Goal: Task Accomplishment & Management: Manage account settings

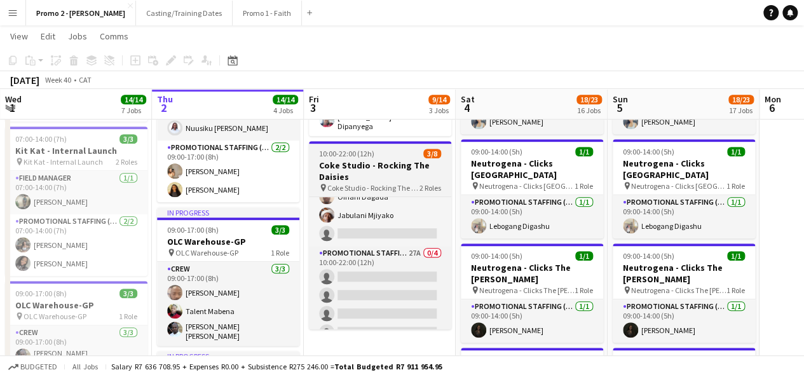
scroll to position [64, 0]
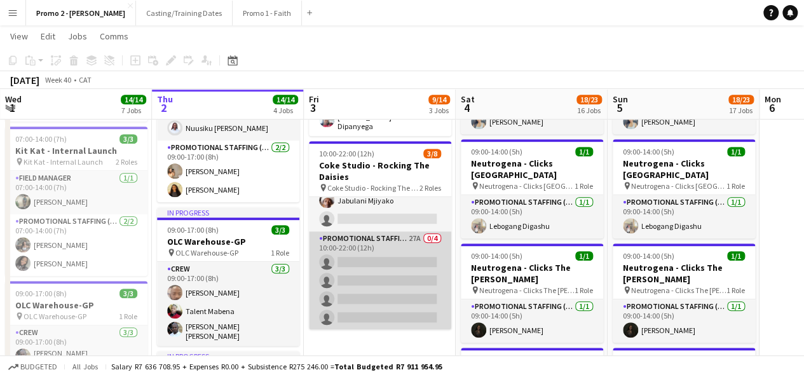
click at [378, 242] on app-card-role "Promotional Staffing (Brand Ambassadors) 27A 0/4 10:00-22:00 (12h) single-neutr…" at bounding box center [380, 280] width 142 height 99
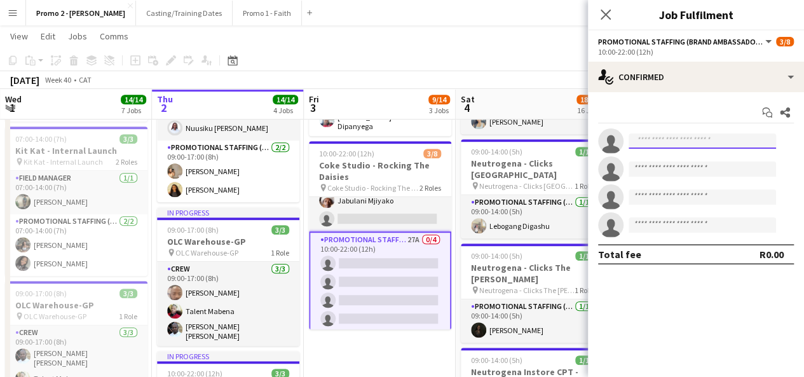
click at [690, 139] on input at bounding box center [702, 141] width 147 height 15
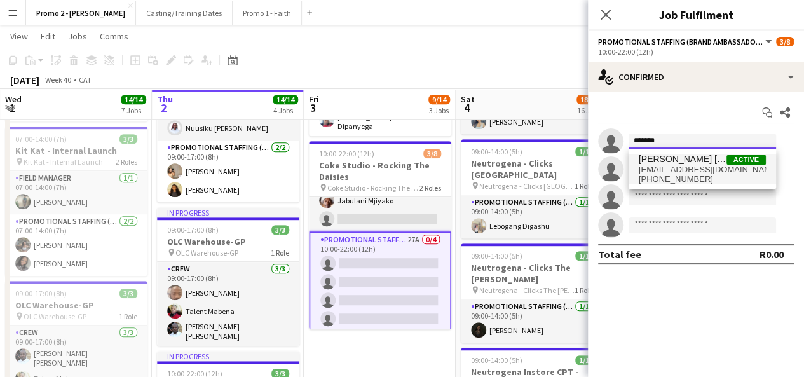
type input "*******"
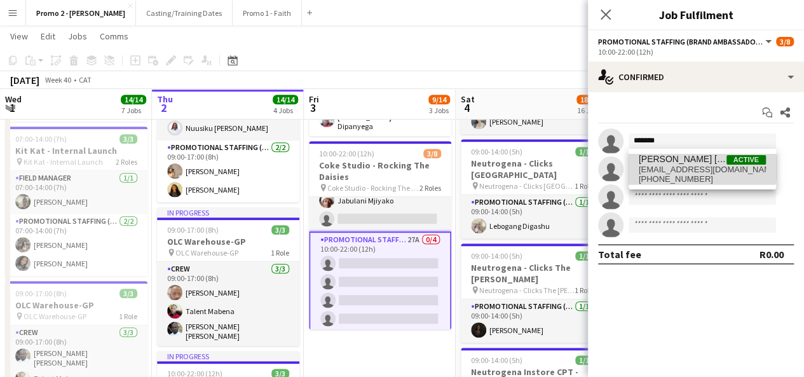
click at [682, 167] on span "[EMAIL_ADDRESS][DOMAIN_NAME]" at bounding box center [702, 170] width 127 height 10
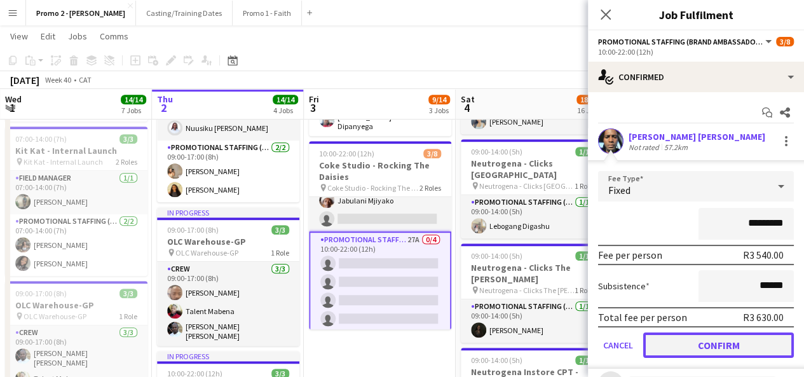
click at [731, 340] on button "Confirm" at bounding box center [718, 345] width 151 height 25
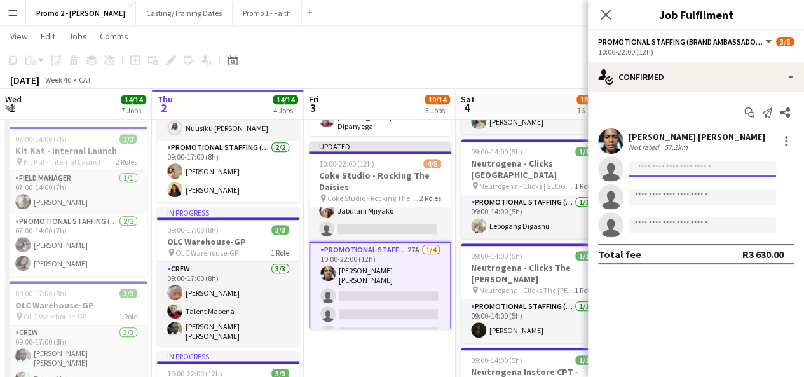
click at [687, 167] on input at bounding box center [702, 168] width 147 height 15
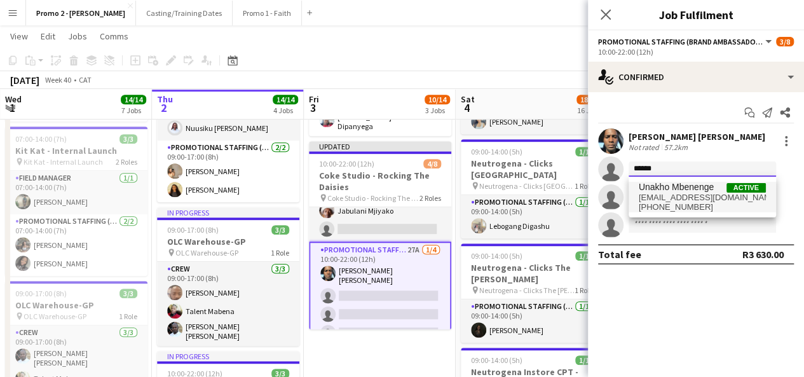
type input "******"
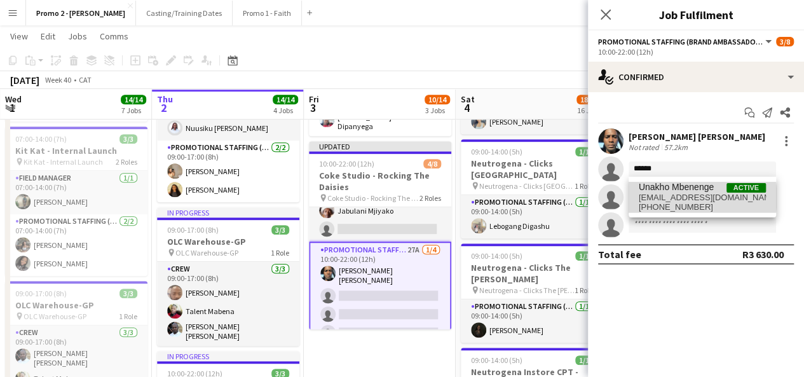
click at [693, 198] on span "[EMAIL_ADDRESS][DOMAIN_NAME]" at bounding box center [702, 198] width 127 height 10
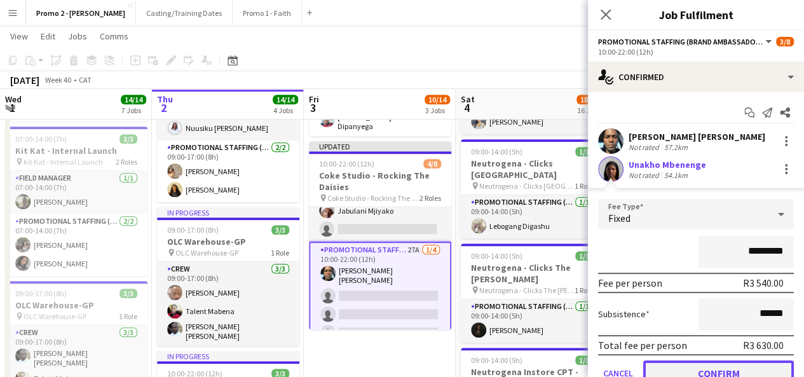
click at [727, 365] on button "Confirm" at bounding box center [718, 372] width 151 height 25
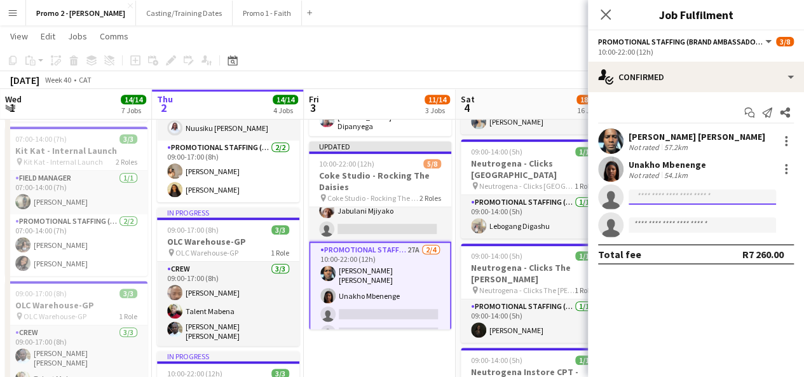
click at [669, 196] on input at bounding box center [702, 196] width 147 height 15
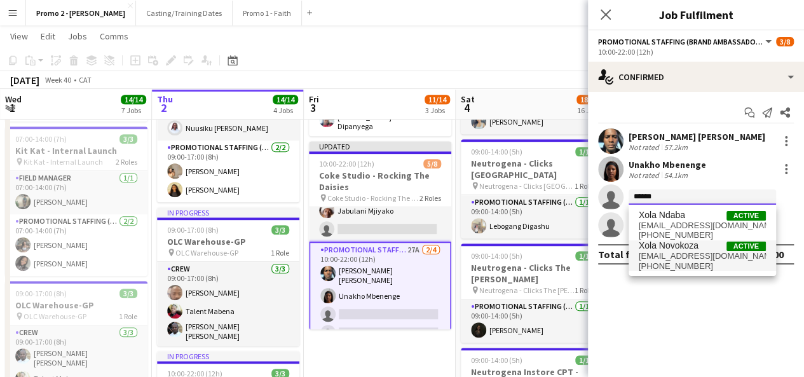
type input "******"
click at [671, 249] on span "Xola Novokoza" at bounding box center [669, 245] width 60 height 11
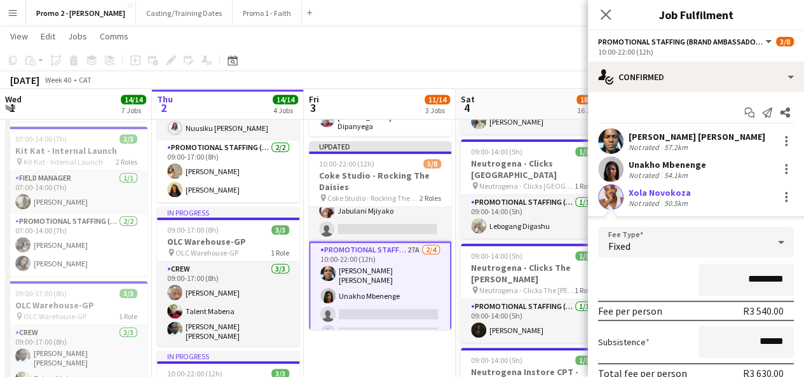
scroll to position [46, 0]
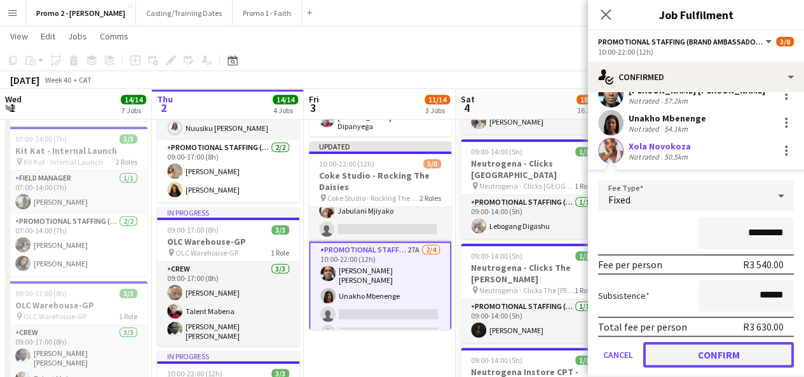
click at [706, 354] on button "Confirm" at bounding box center [718, 354] width 151 height 25
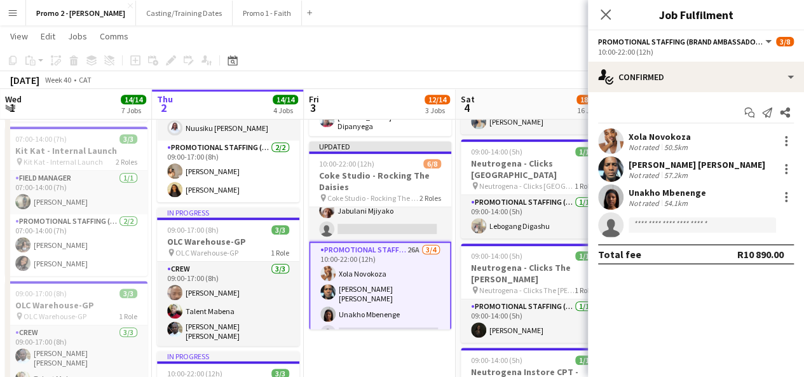
scroll to position [0, 0]
click at [702, 226] on input at bounding box center [702, 224] width 147 height 15
click at [610, 13] on icon "Close pop-in" at bounding box center [606, 14] width 12 height 12
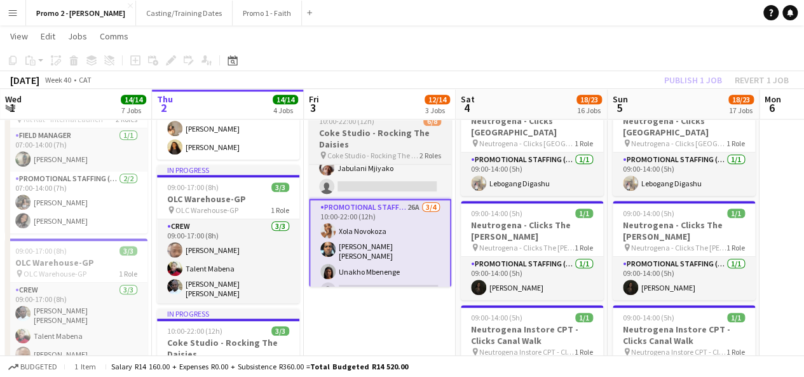
scroll to position [77, 0]
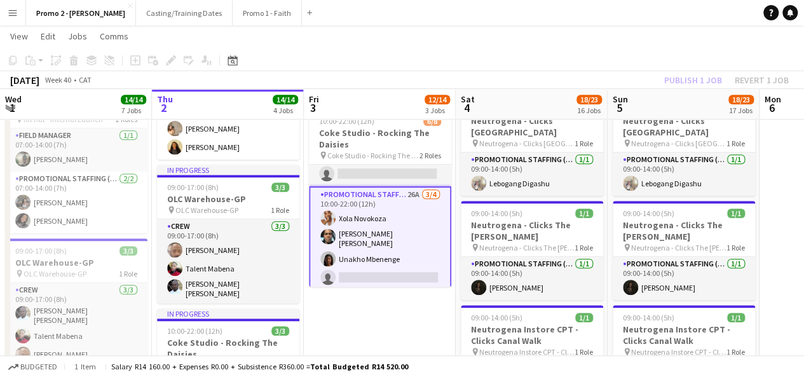
click at [383, 251] on app-card-role "Promotional Staffing (Brand Ambassadors) 26A [DATE] 10:00-22:00 (12h) [PERSON_N…" at bounding box center [380, 238] width 142 height 105
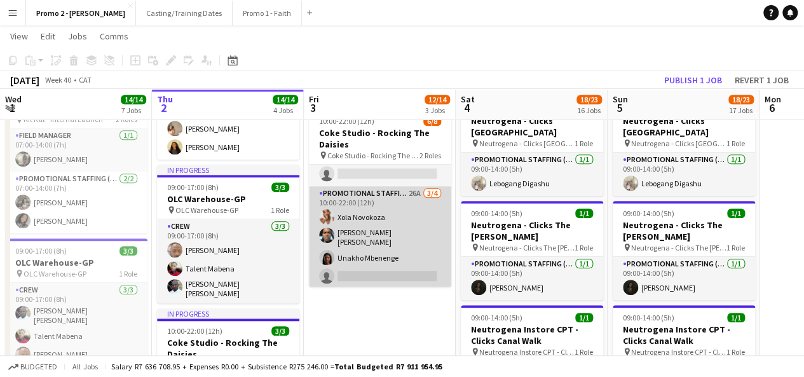
scroll to position [74, 0]
click at [397, 254] on app-card-role "Promotional Staffing (Brand Ambassadors) 26A [DATE] 10:00-22:00 (12h) [PERSON_N…" at bounding box center [380, 240] width 142 height 102
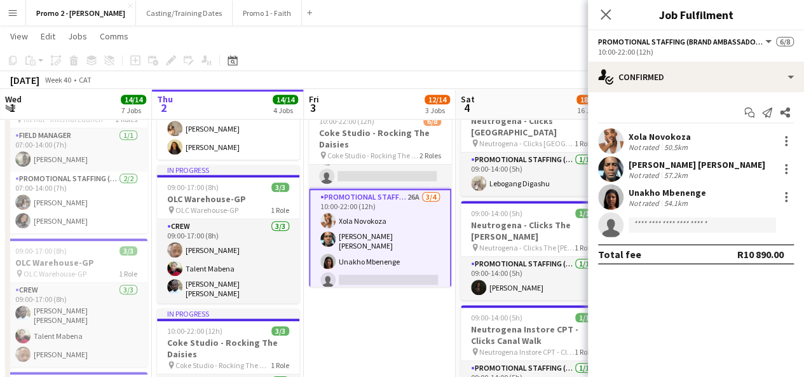
scroll to position [77, 0]
click at [666, 226] on input at bounding box center [702, 224] width 147 height 15
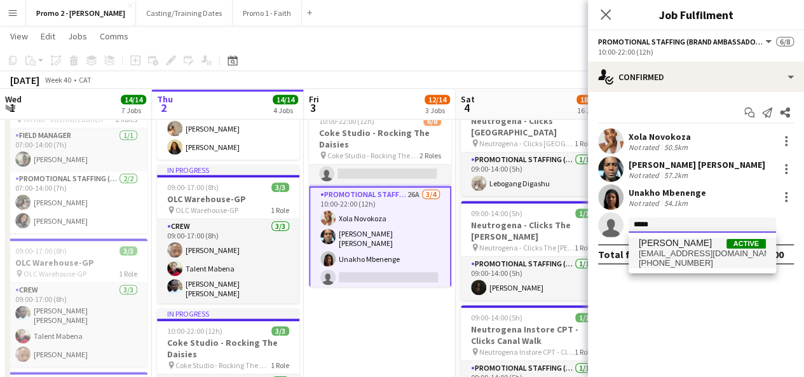
type input "*****"
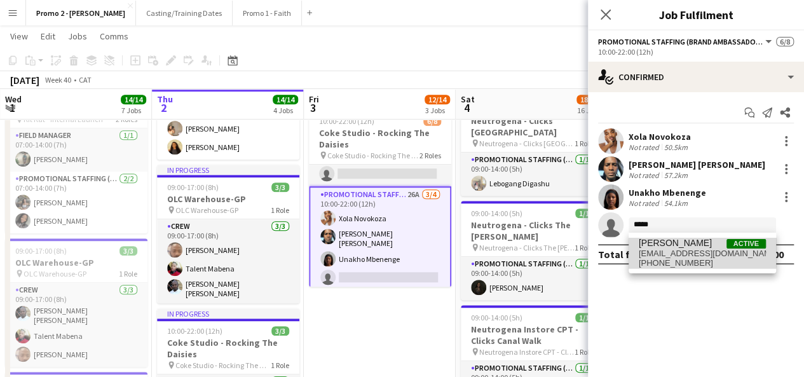
click at [701, 247] on span "[PERSON_NAME] Active" at bounding box center [702, 243] width 127 height 11
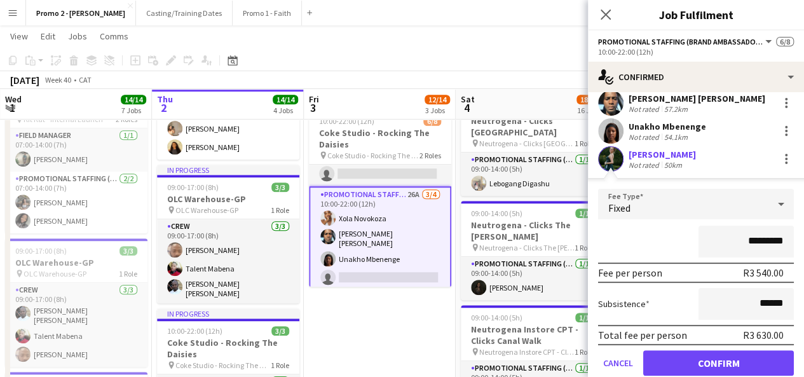
scroll to position [69, 0]
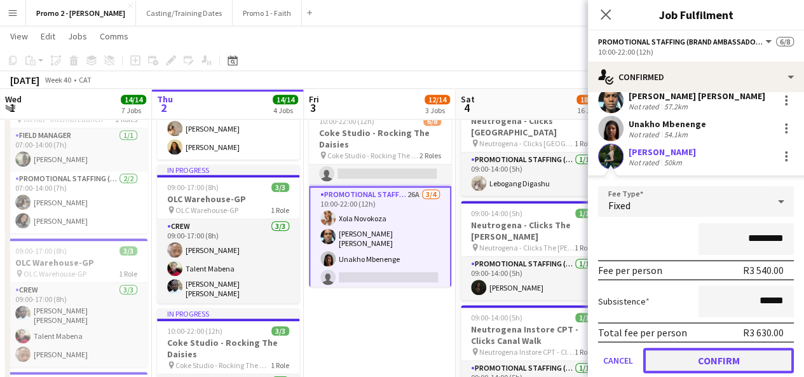
click at [697, 360] on button "Confirm" at bounding box center [718, 360] width 151 height 25
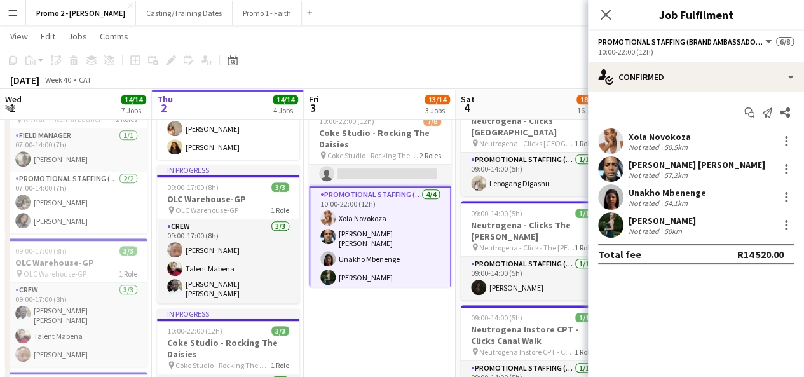
scroll to position [0, 0]
drag, startPoint x: 697, startPoint y: 360, endPoint x: 688, endPoint y: 268, distance: 92.6
click at [688, 268] on mat-expansion-panel "check Confirmed Start chat Send notification Share Xola Novokoza Not rated 50.5…" at bounding box center [696, 234] width 216 height 285
click at [608, 11] on icon "Close pop-in" at bounding box center [606, 14] width 12 height 12
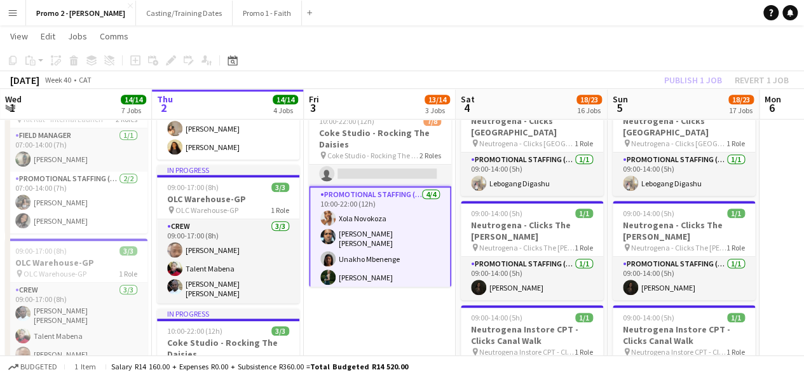
click at [698, 85] on div "Publish 1 job Revert 1 job" at bounding box center [726, 80] width 155 height 17
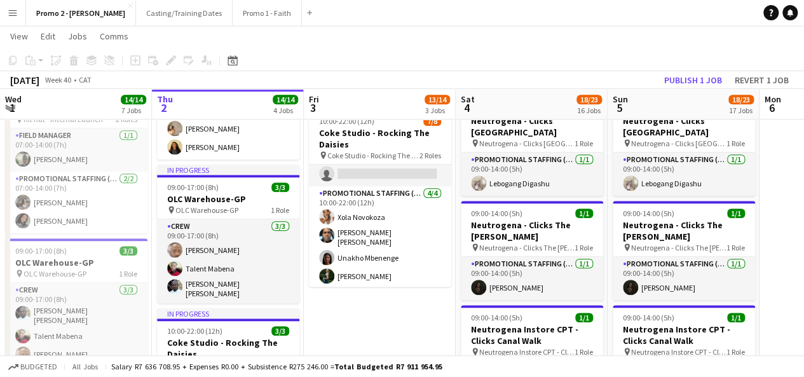
scroll to position [74, 0]
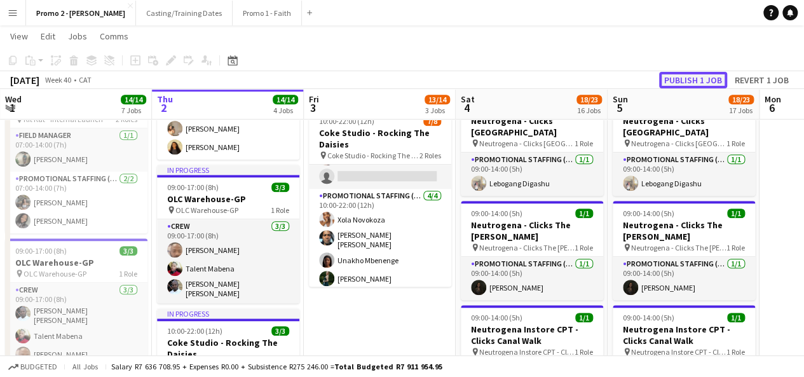
click at [690, 79] on button "Publish 1 job" at bounding box center [693, 80] width 68 height 17
